Goal: Check status: Check status

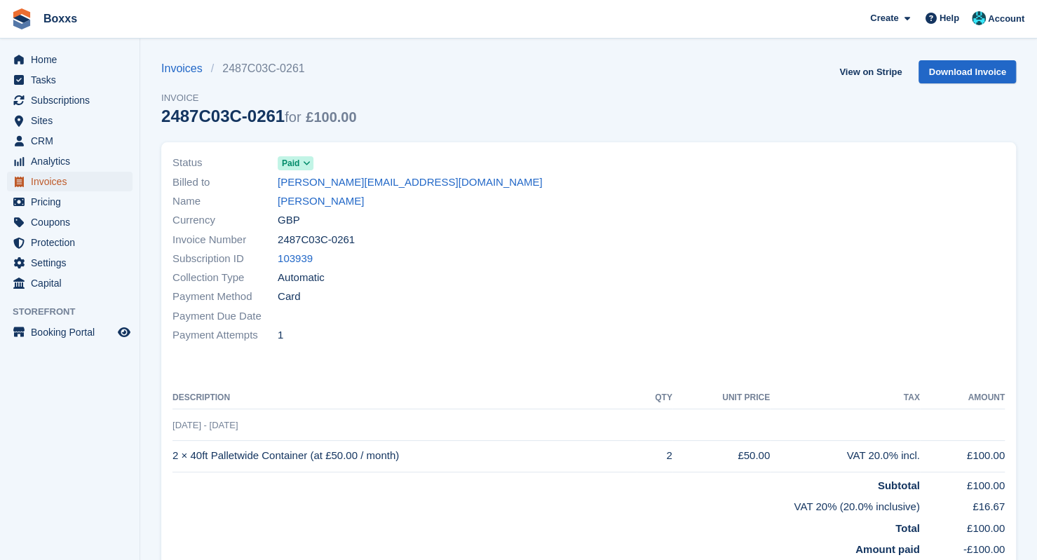
click at [36, 179] on span "Invoices" at bounding box center [73, 182] width 84 height 20
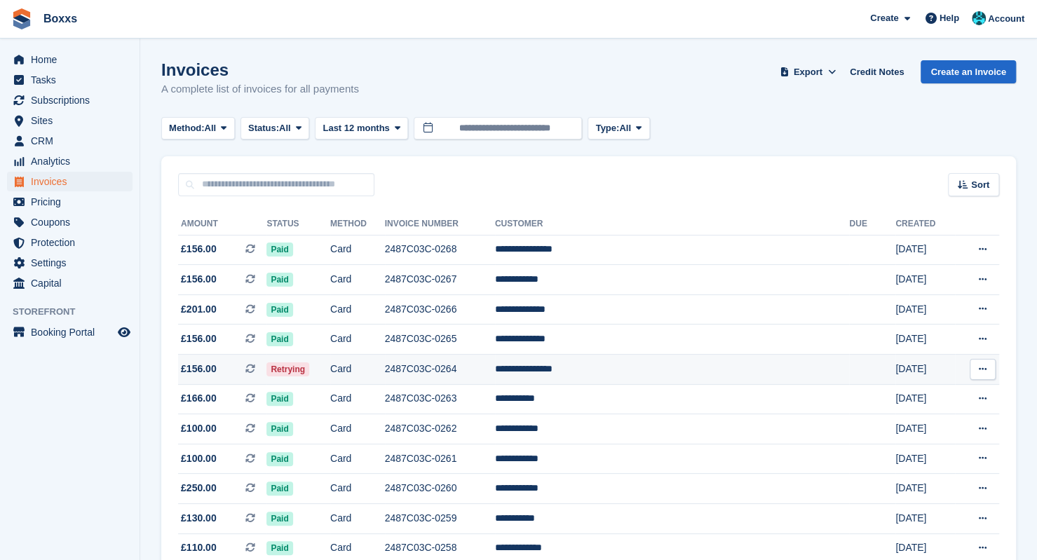
click at [385, 364] on td "Card" at bounding box center [357, 370] width 55 height 30
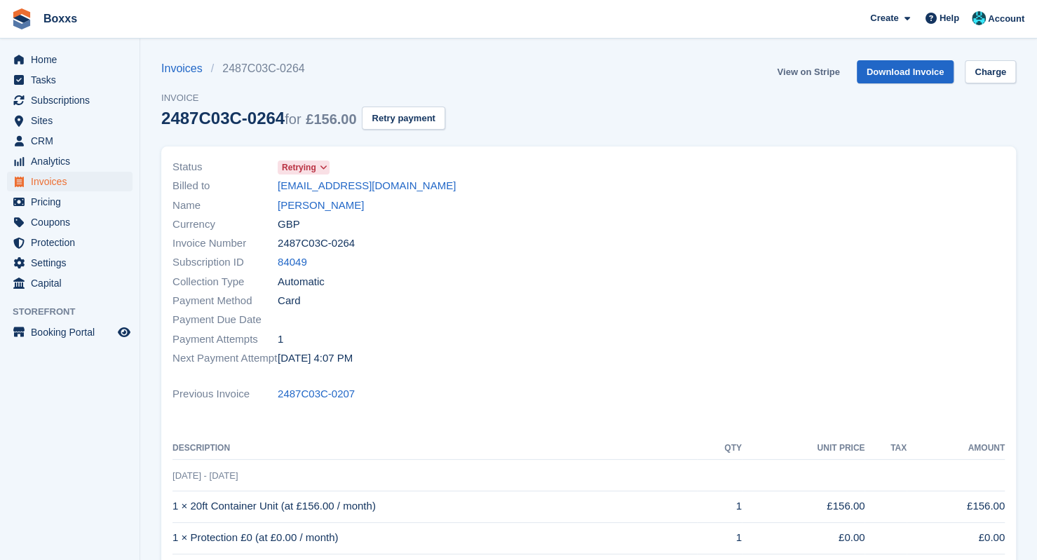
click at [806, 75] on link "View on Stripe" at bounding box center [808, 71] width 74 height 23
